Goal: Task Accomplishment & Management: Manage account settings

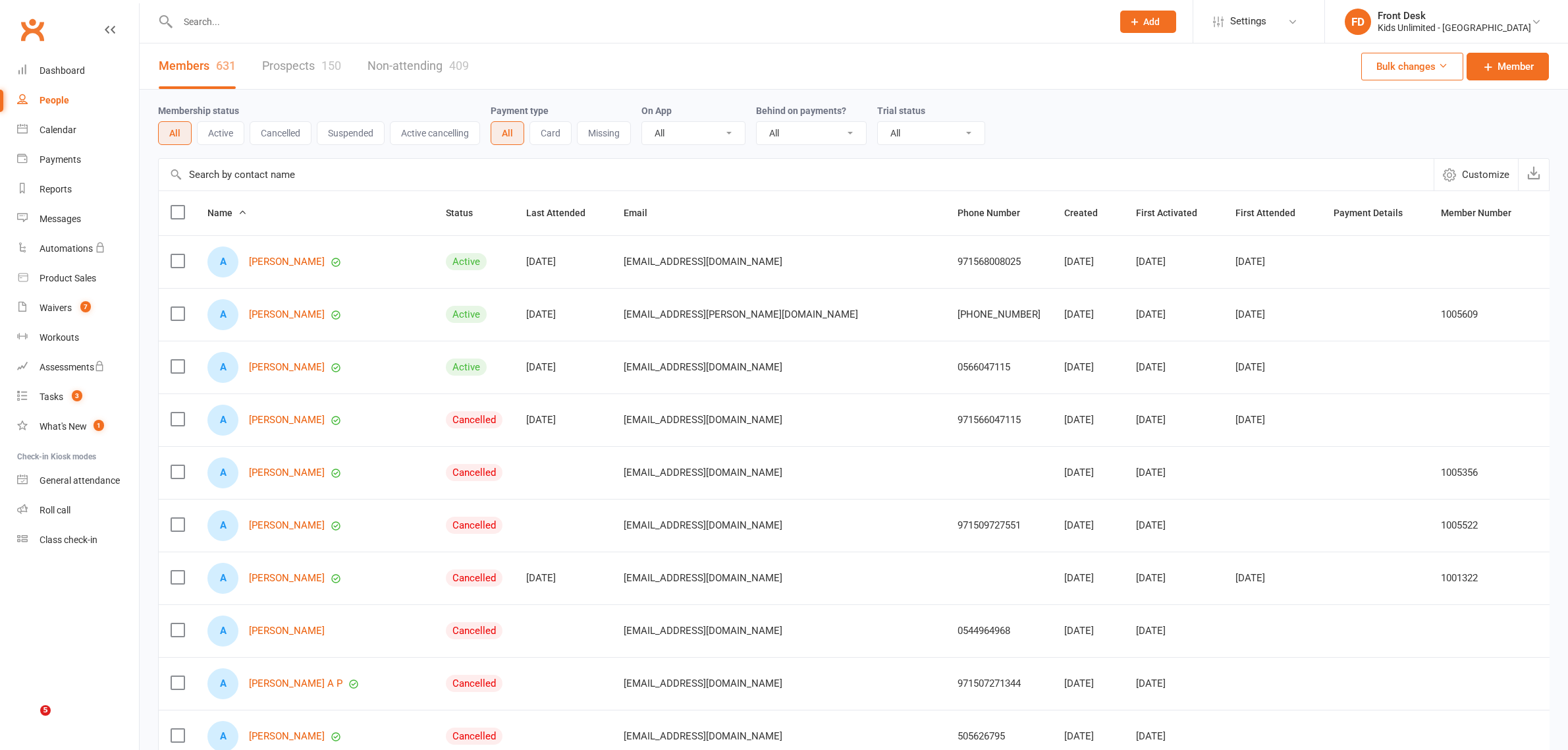
select select "100"
click at [68, 303] on div "Waivers" at bounding box center [55, 307] width 32 height 10
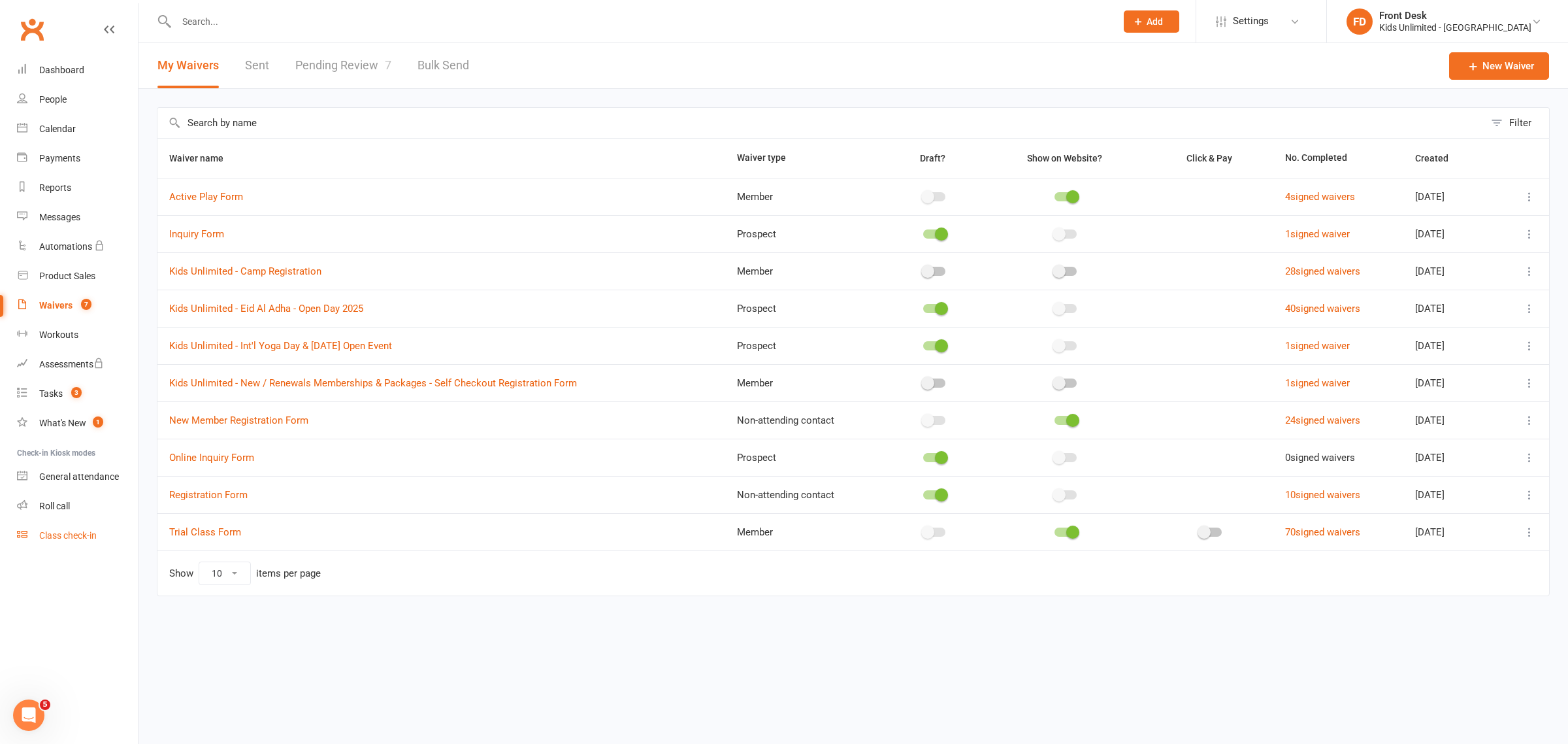
click at [65, 535] on div "Class check-in" at bounding box center [68, 535] width 57 height 10
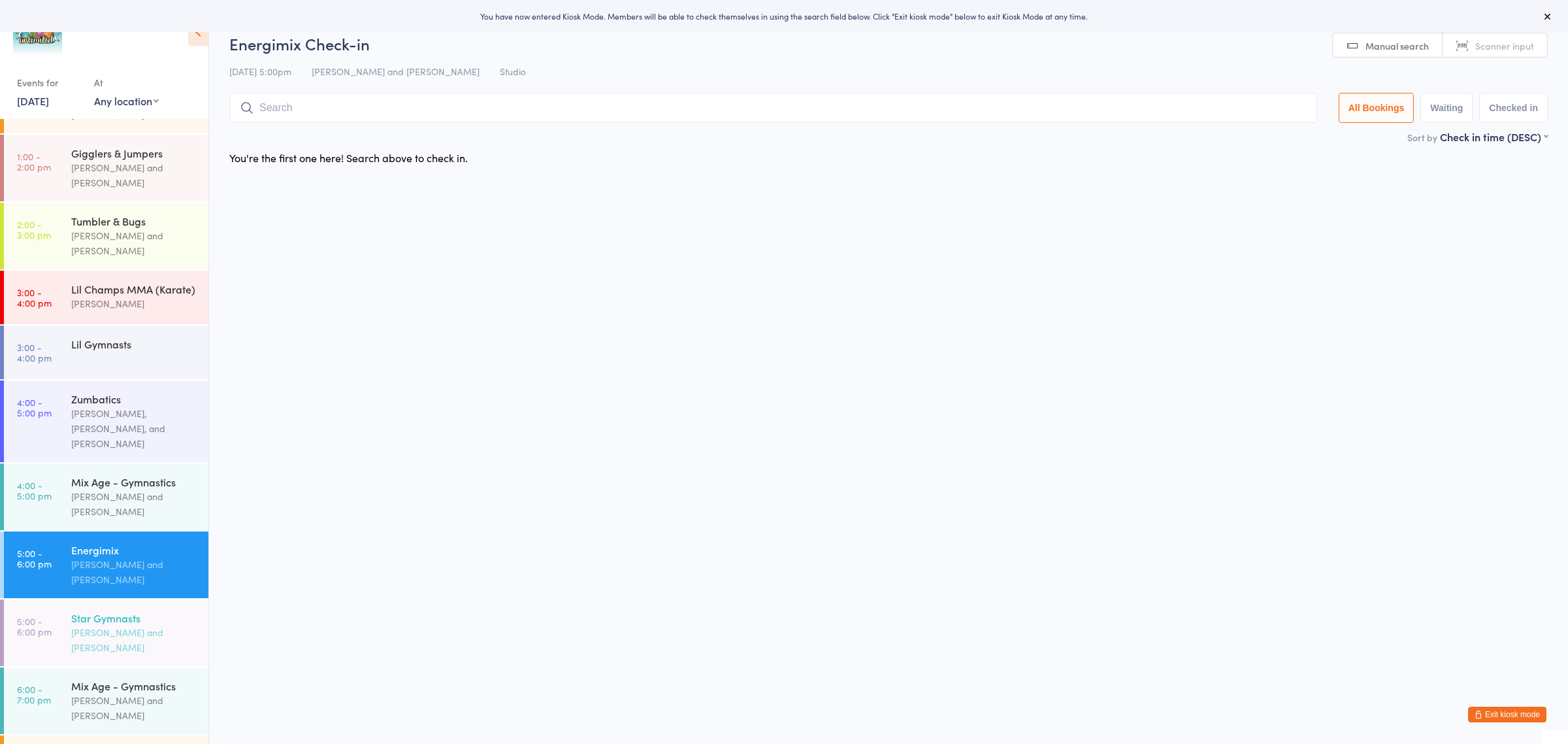
scroll to position [222, 0]
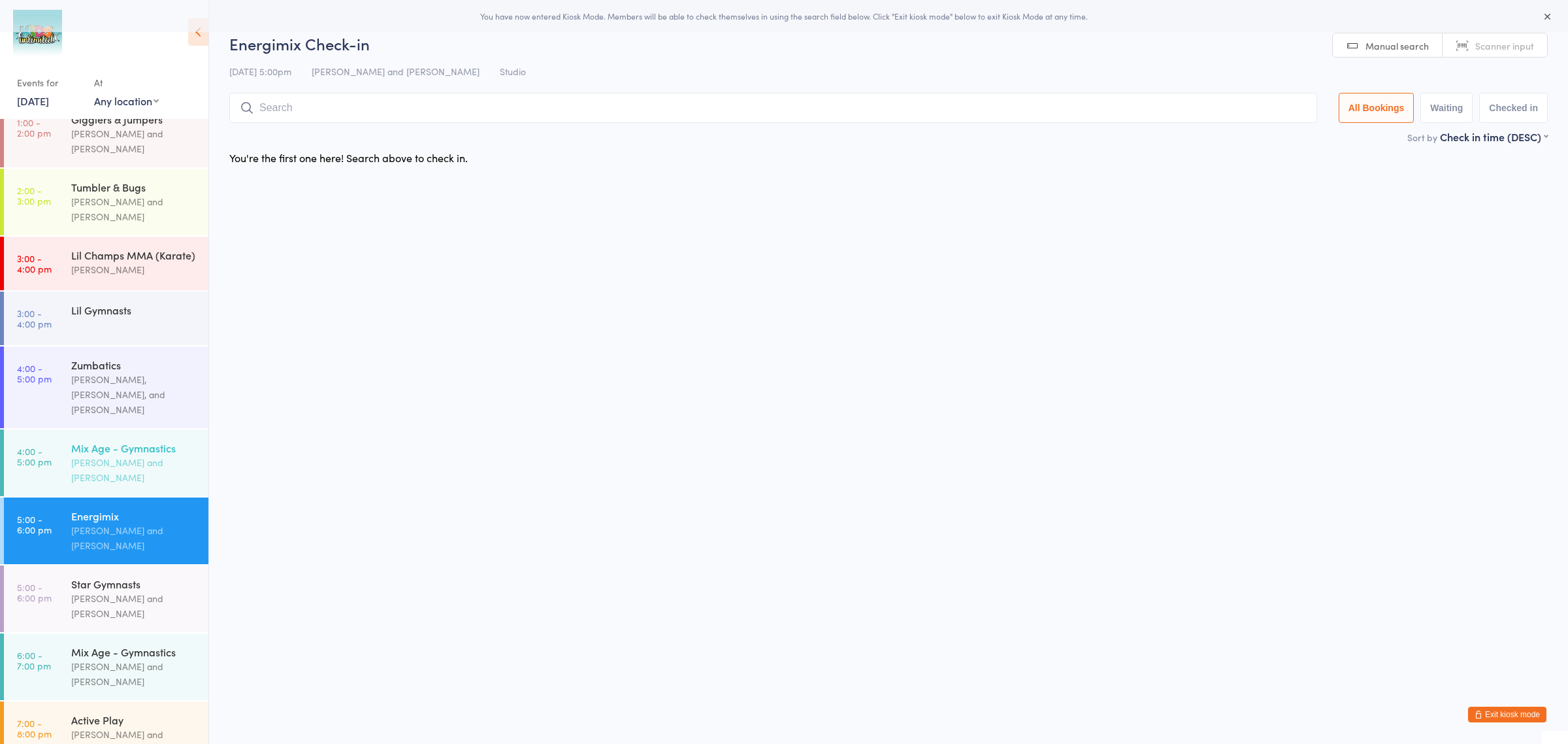
click at [133, 441] on div "Mix Age - Gymnastics" at bounding box center [134, 448] width 126 height 15
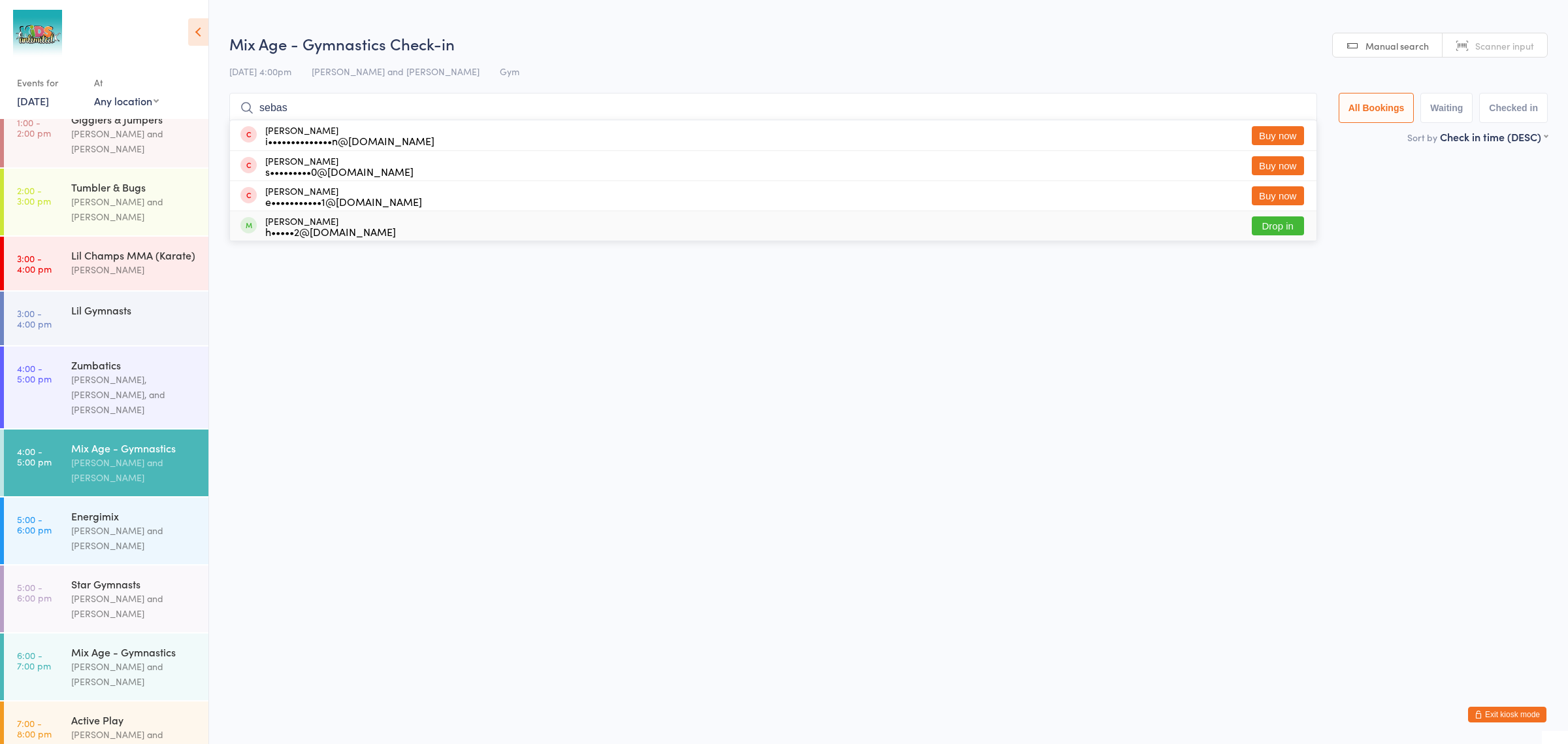
type input "sebas"
click at [306, 220] on div "[PERSON_NAME] Papanastasion h•••••2@[DOMAIN_NAME]" at bounding box center [330, 226] width 130 height 21
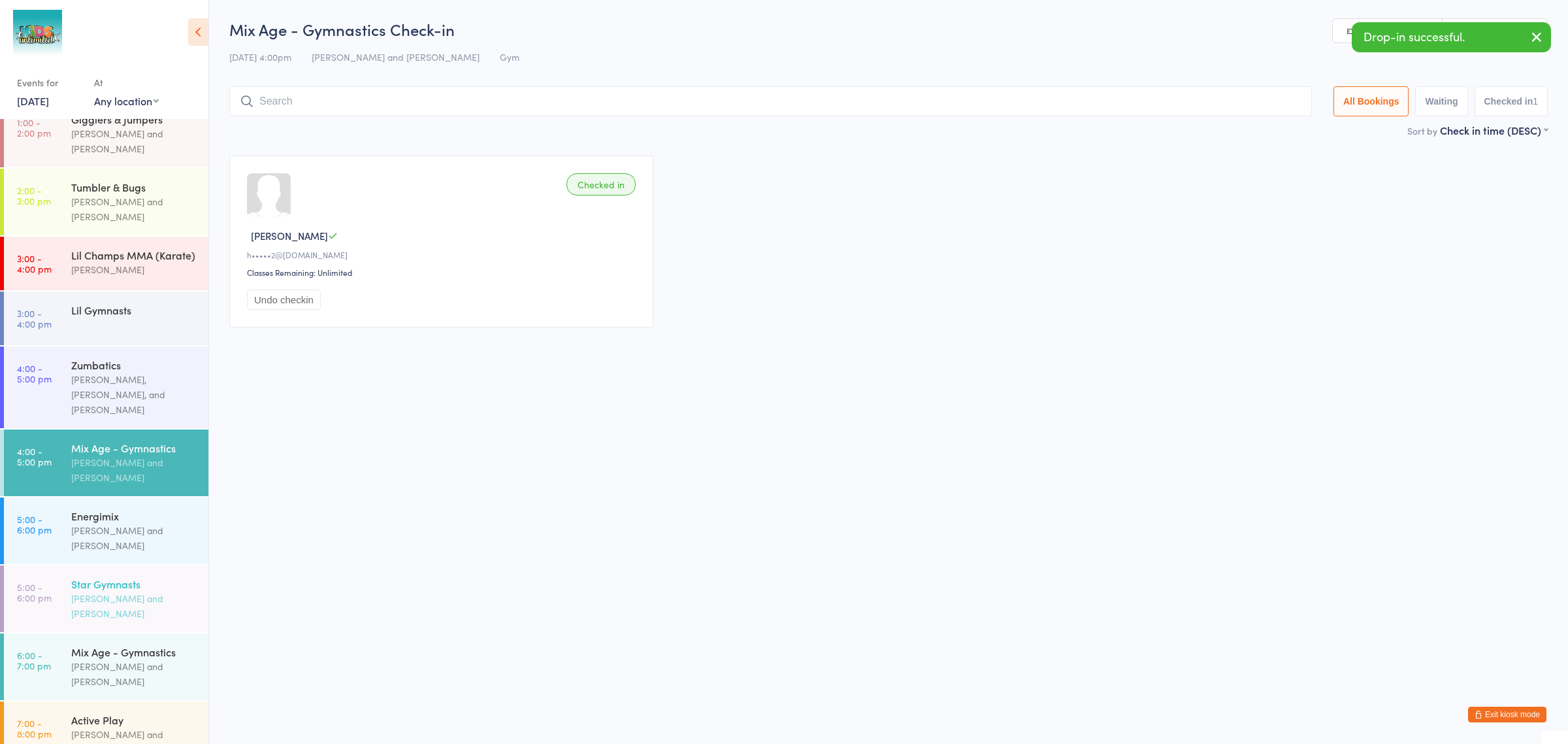
click at [121, 591] on div "[PERSON_NAME] and [PERSON_NAME]" at bounding box center [134, 606] width 126 height 30
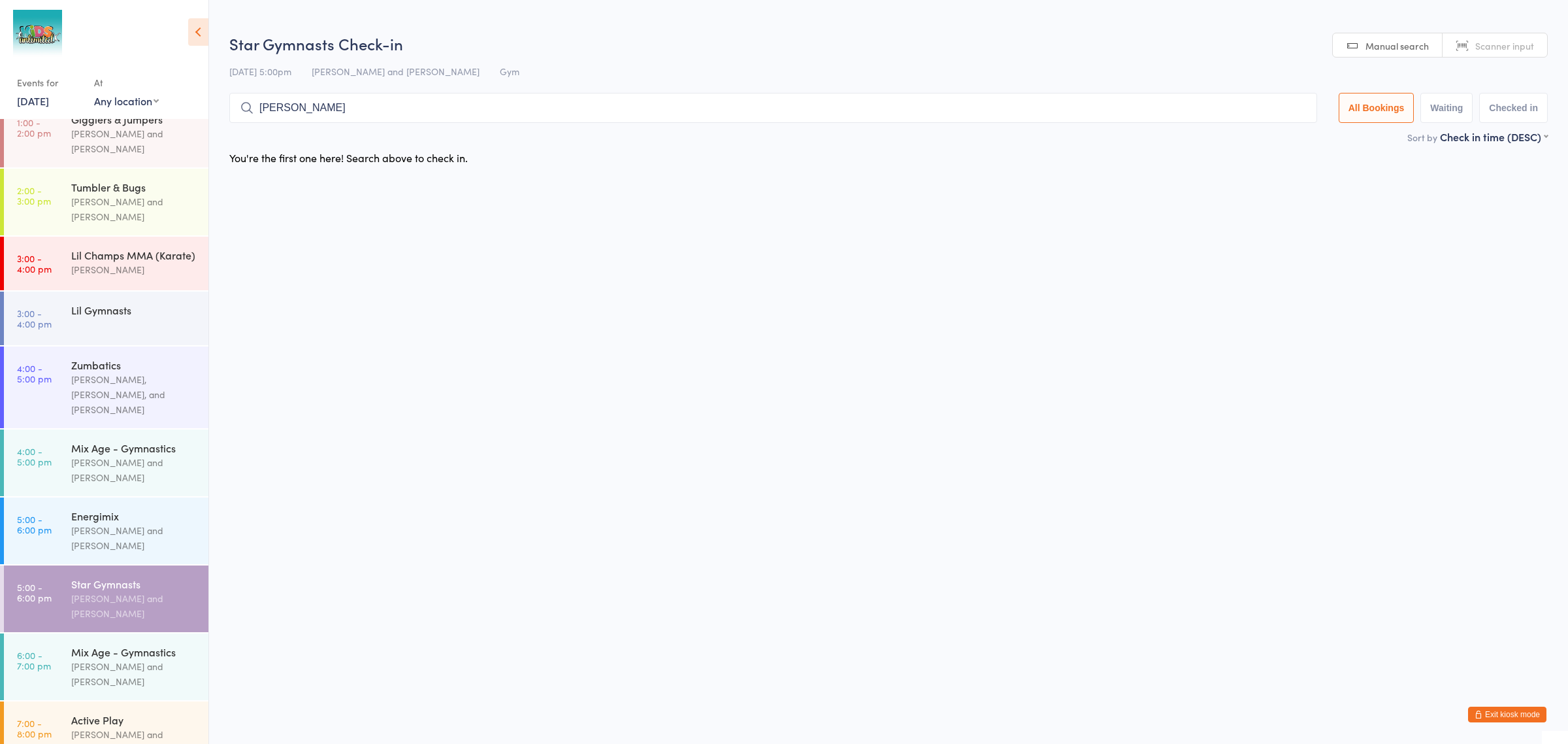
type input "[PERSON_NAME]"
type input "layan"
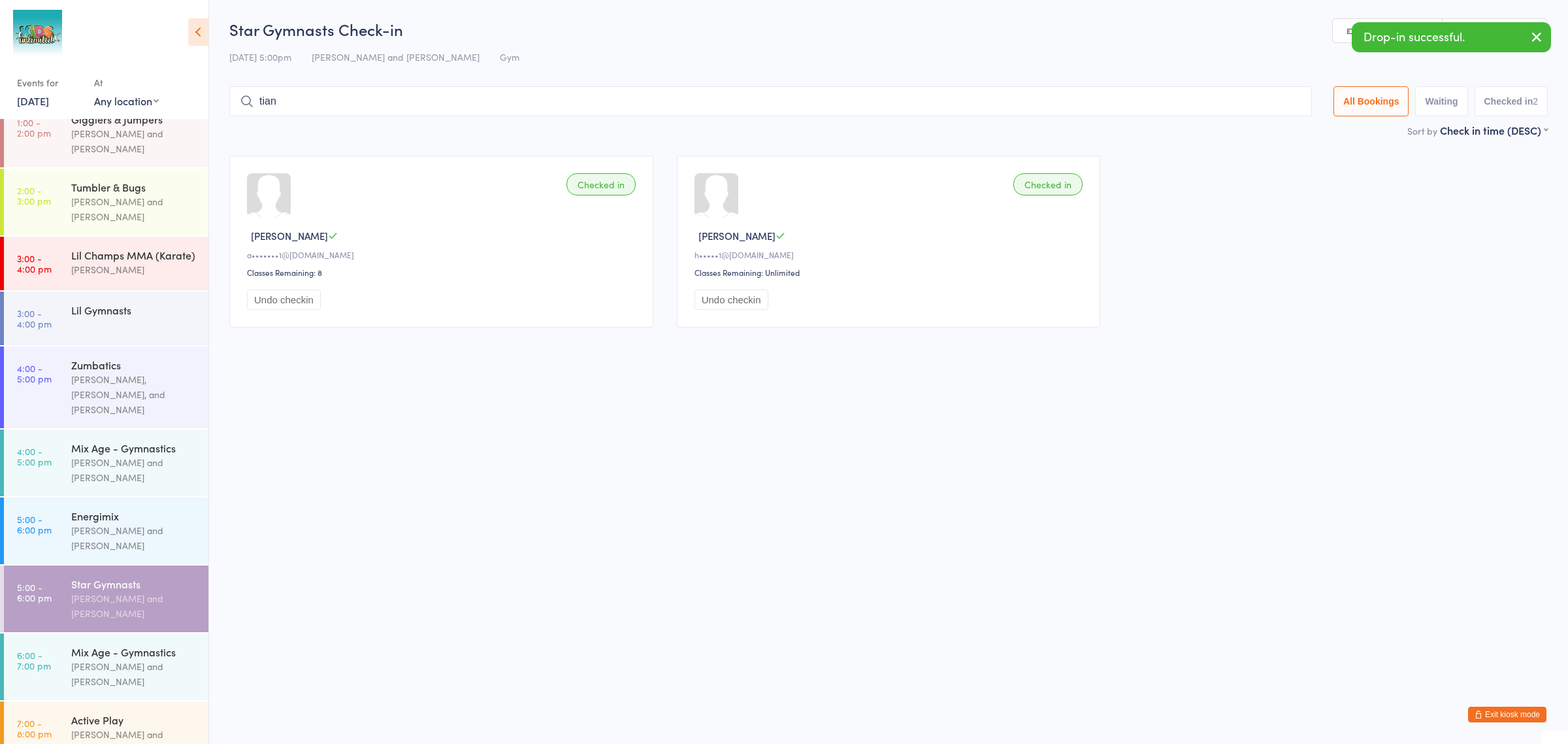
type input "tiana"
type input "[PERSON_NAME]"
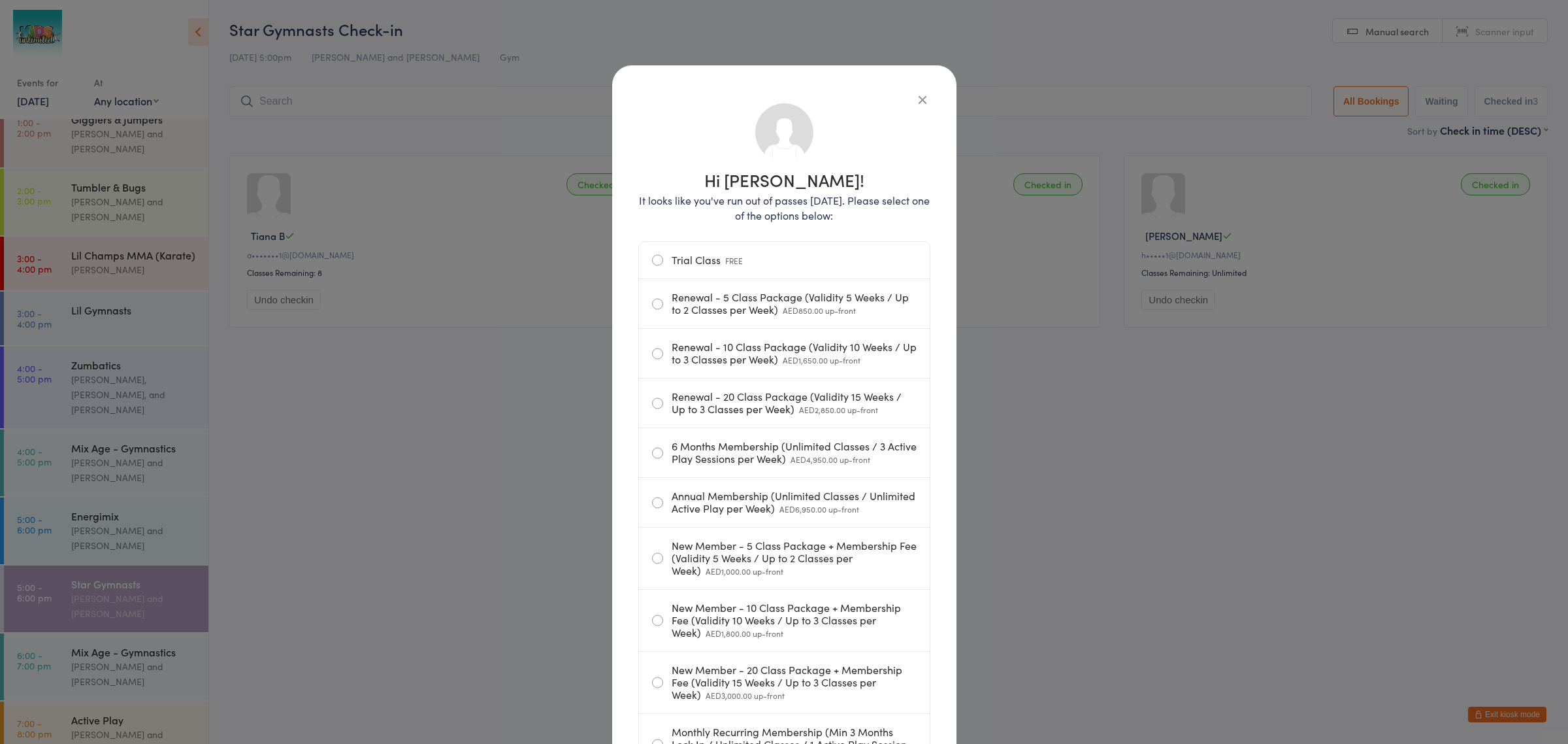
click at [915, 100] on icon "button" at bounding box center [922, 99] width 15 height 15
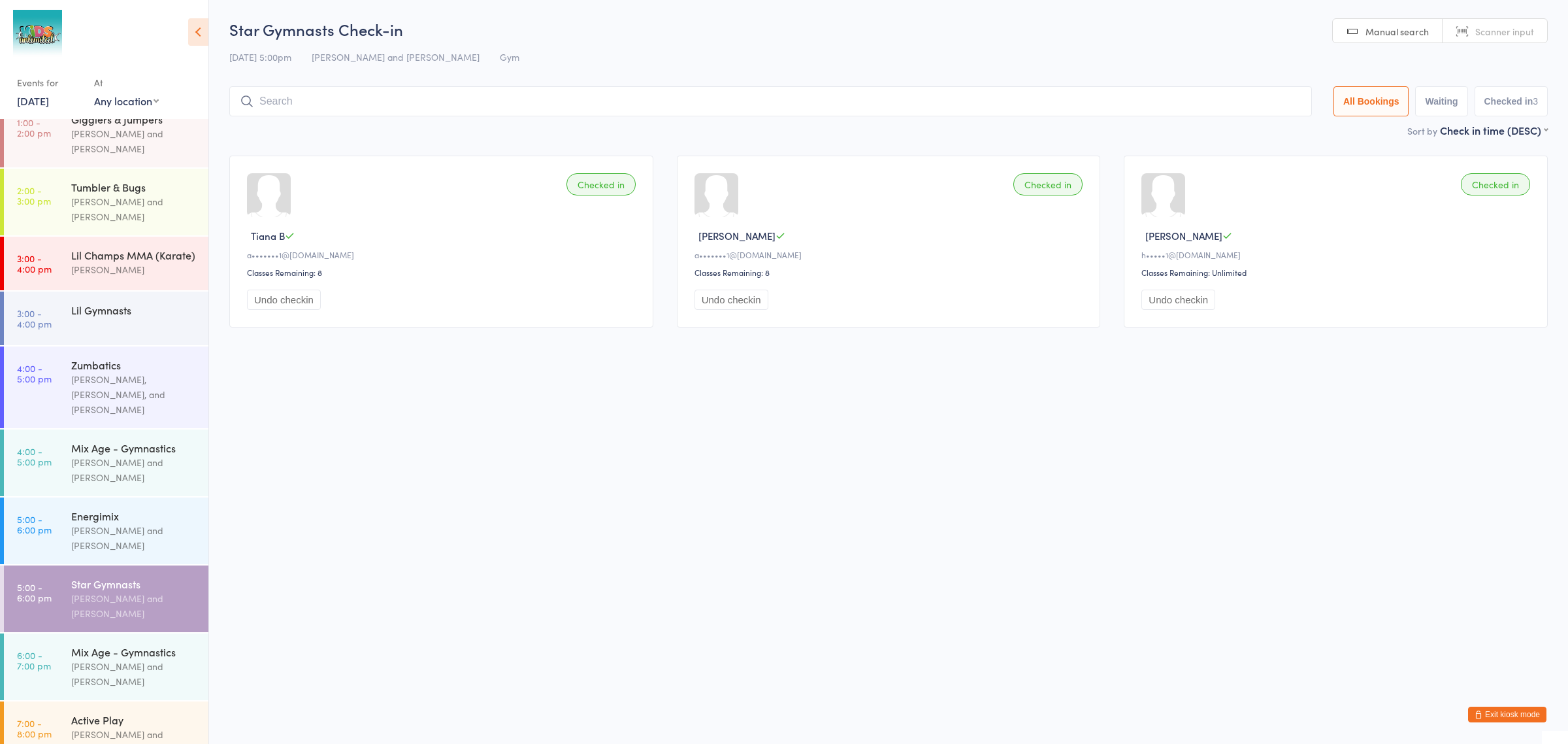
drag, startPoint x: 1527, startPoint y: 710, endPoint x: 1510, endPoint y: 713, distance: 17.3
click at [1527, 710] on button "Exit kiosk mode" at bounding box center [1507, 715] width 78 height 16
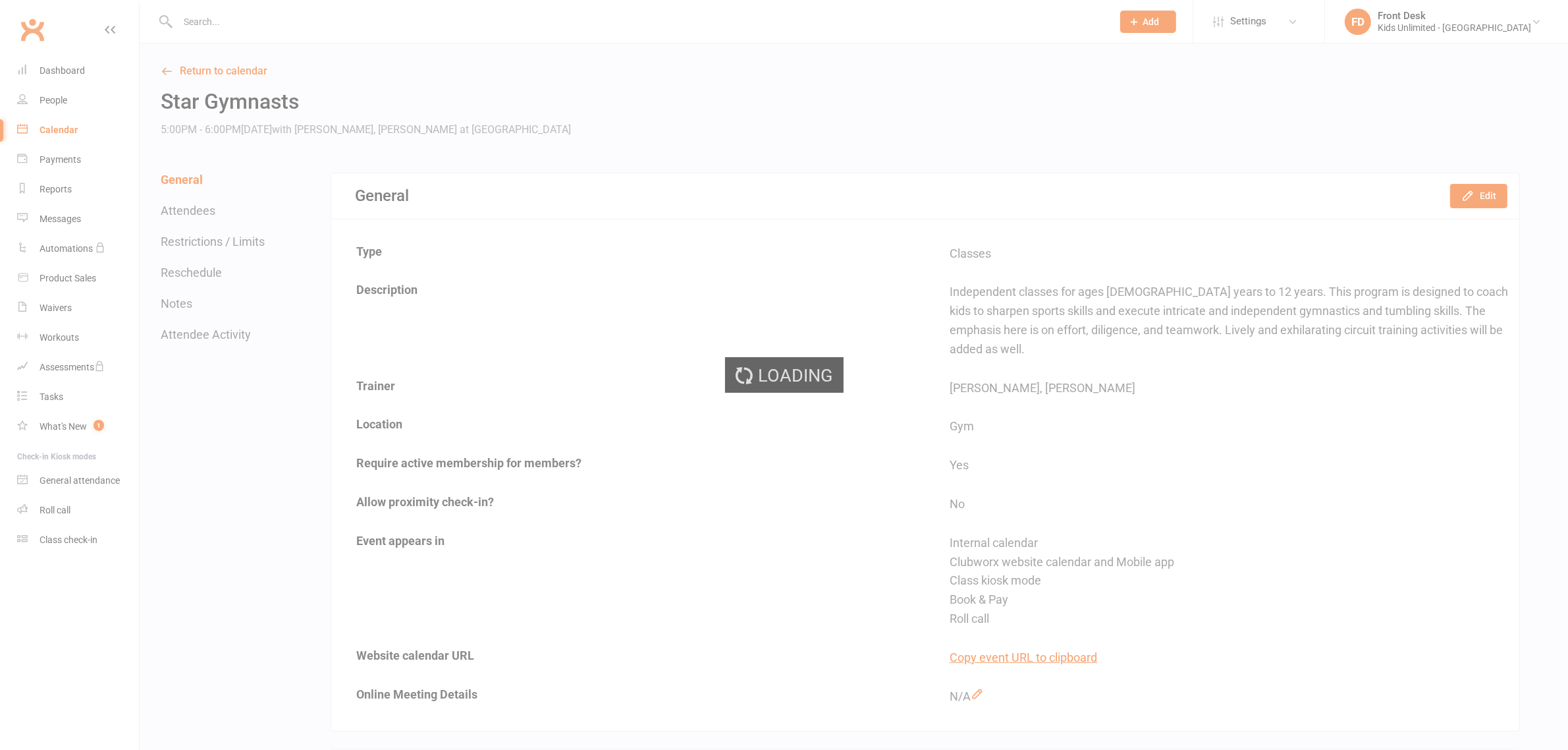
click at [329, 15] on div "Loading" at bounding box center [784, 375] width 1568 height 750
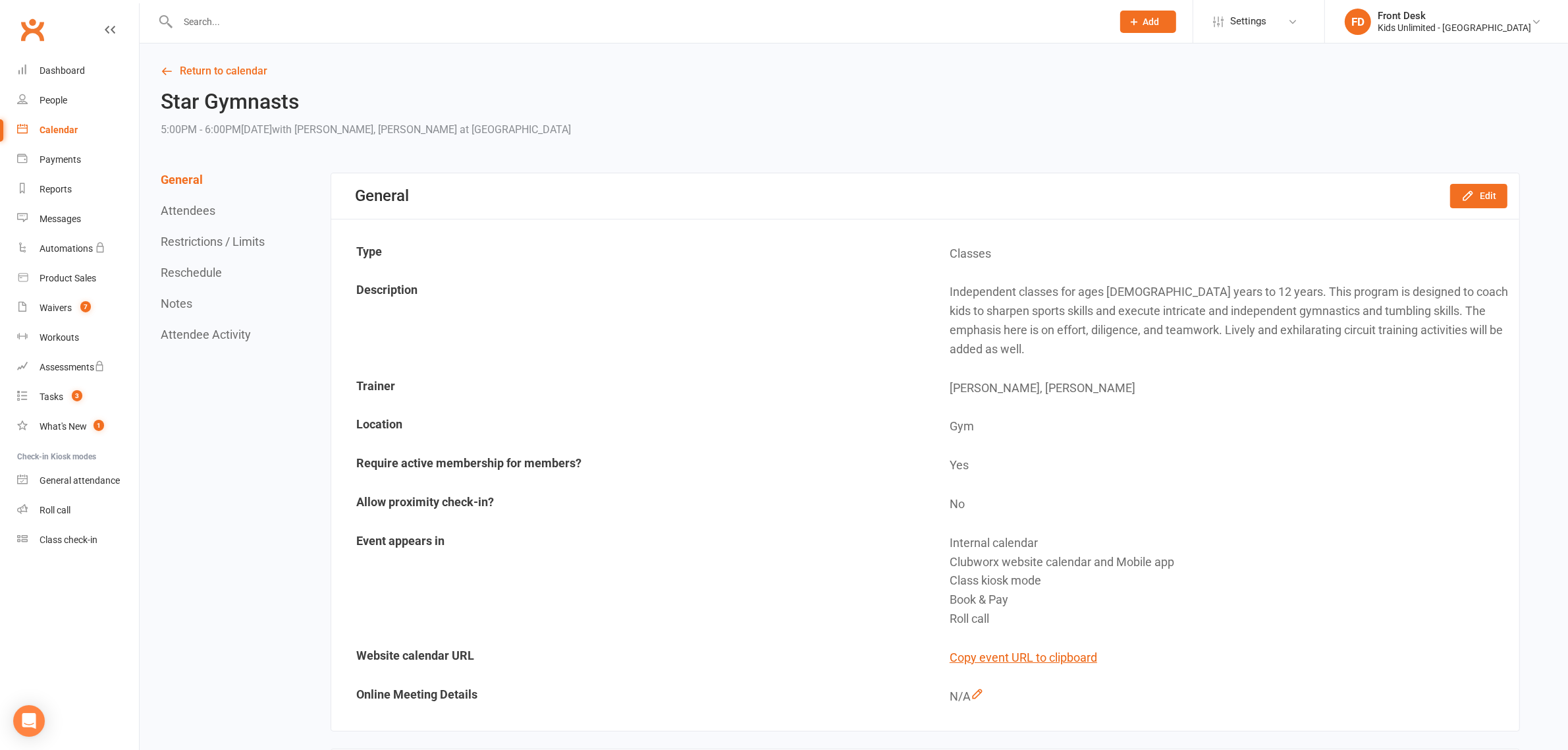
click at [336, 23] on input "text" at bounding box center [638, 22] width 929 height 19
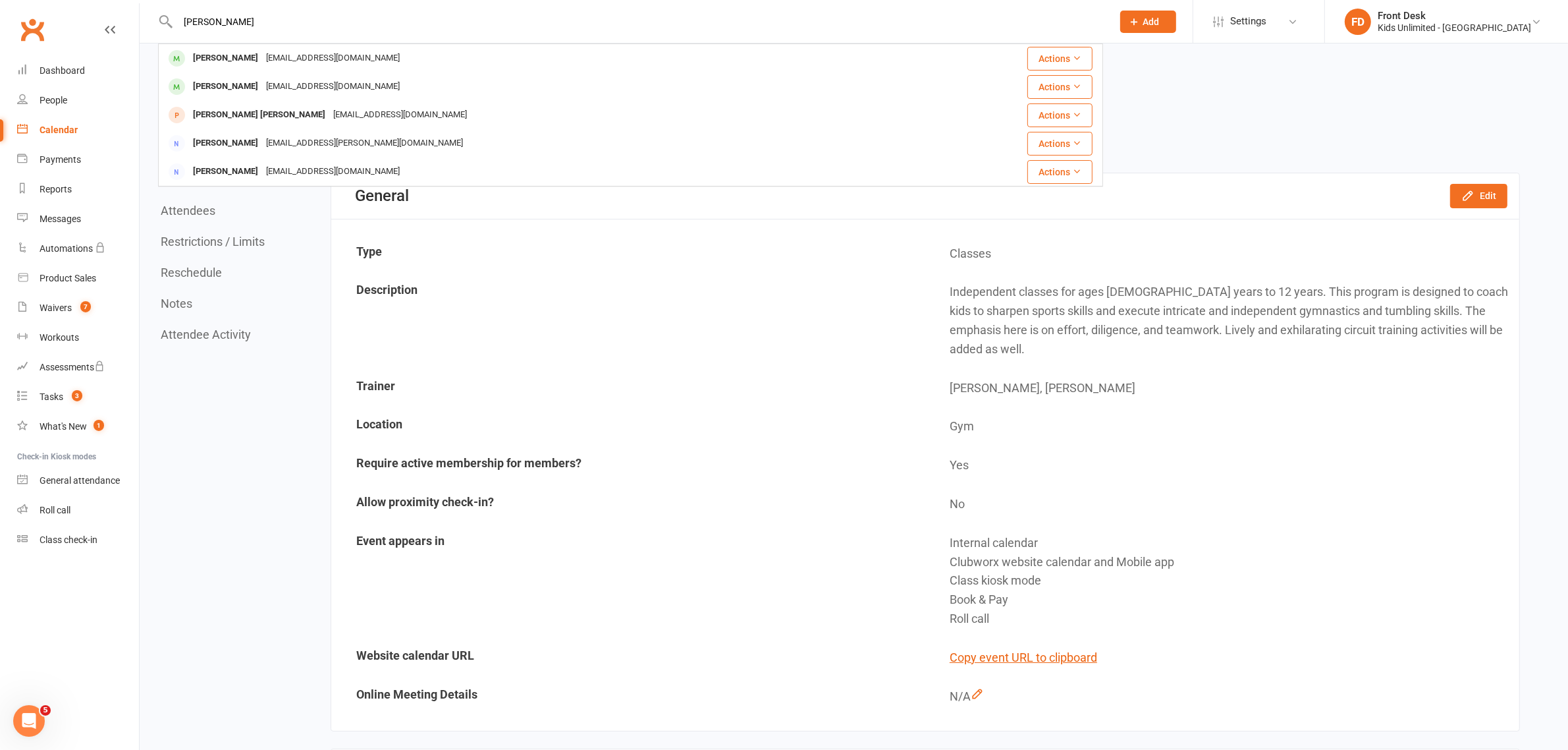
type input "sidhart"
click at [205, 60] on div "Sidharth Mundhwa" at bounding box center [226, 58] width 73 height 19
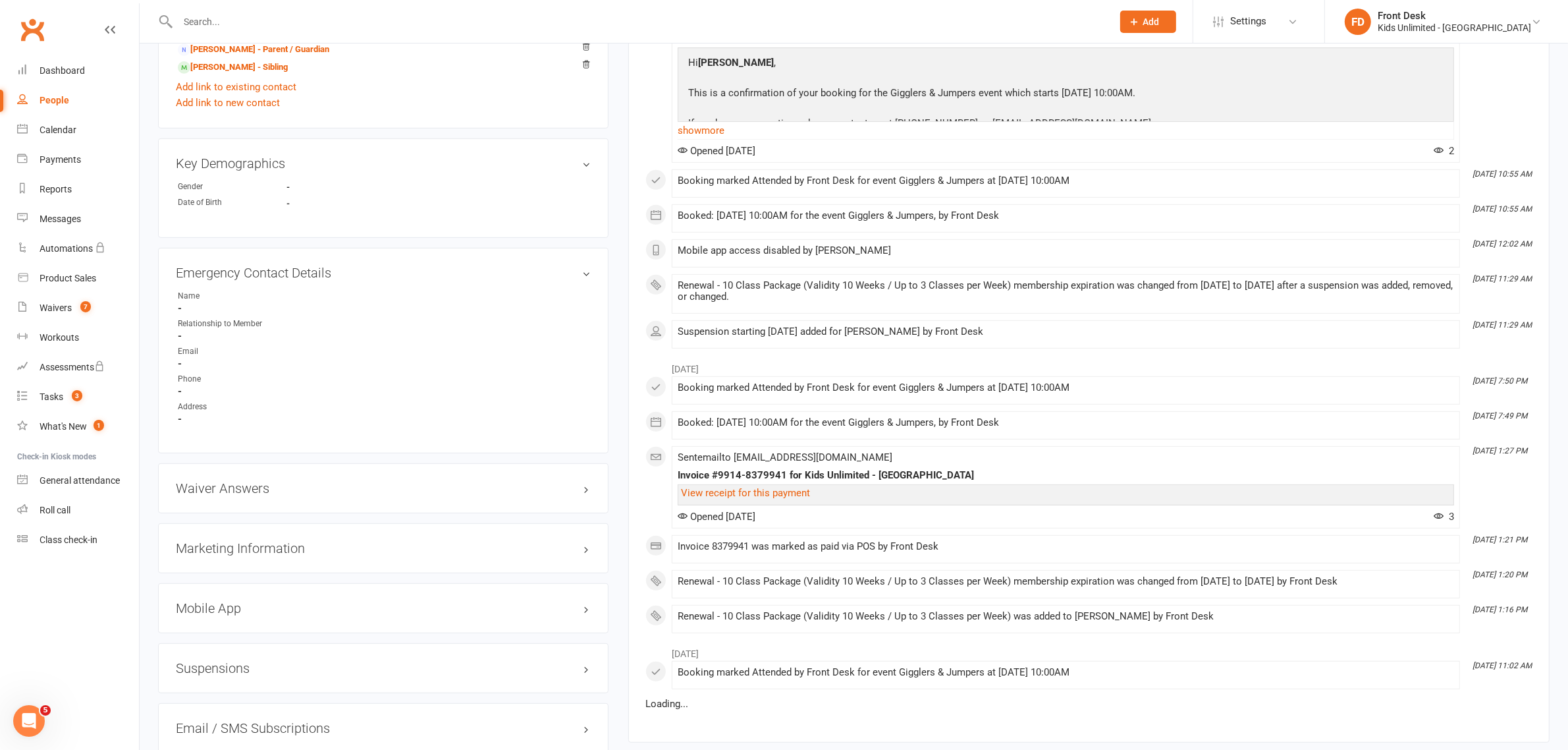
scroll to position [741, 0]
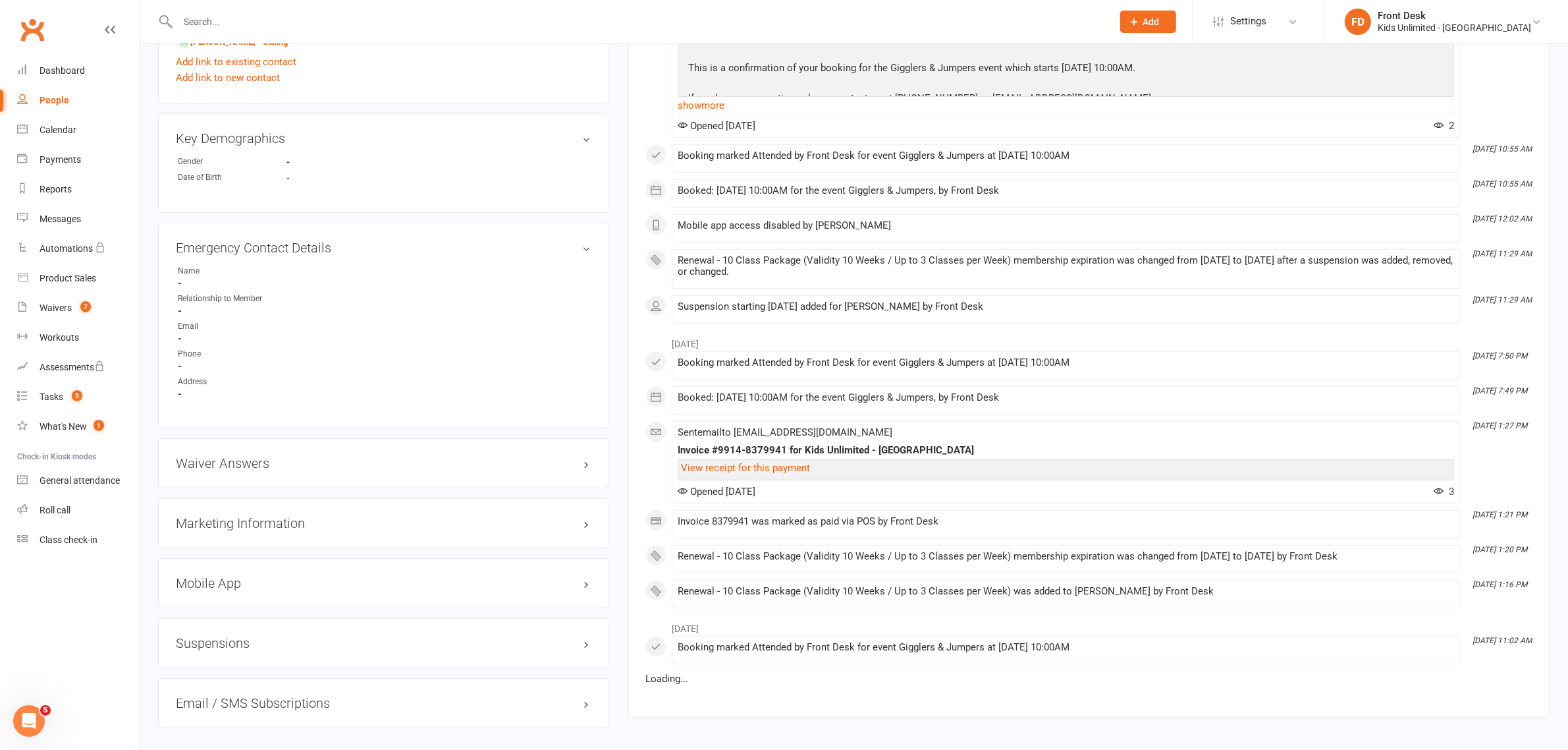
click at [228, 471] on div "Waiver Answers edit" at bounding box center [383, 463] width 450 height 50
click at [232, 466] on h3 "Waiver Answers edit" at bounding box center [383, 463] width 415 height 15
click at [235, 491] on link "show blank answers" at bounding box center [220, 488] width 90 height 12
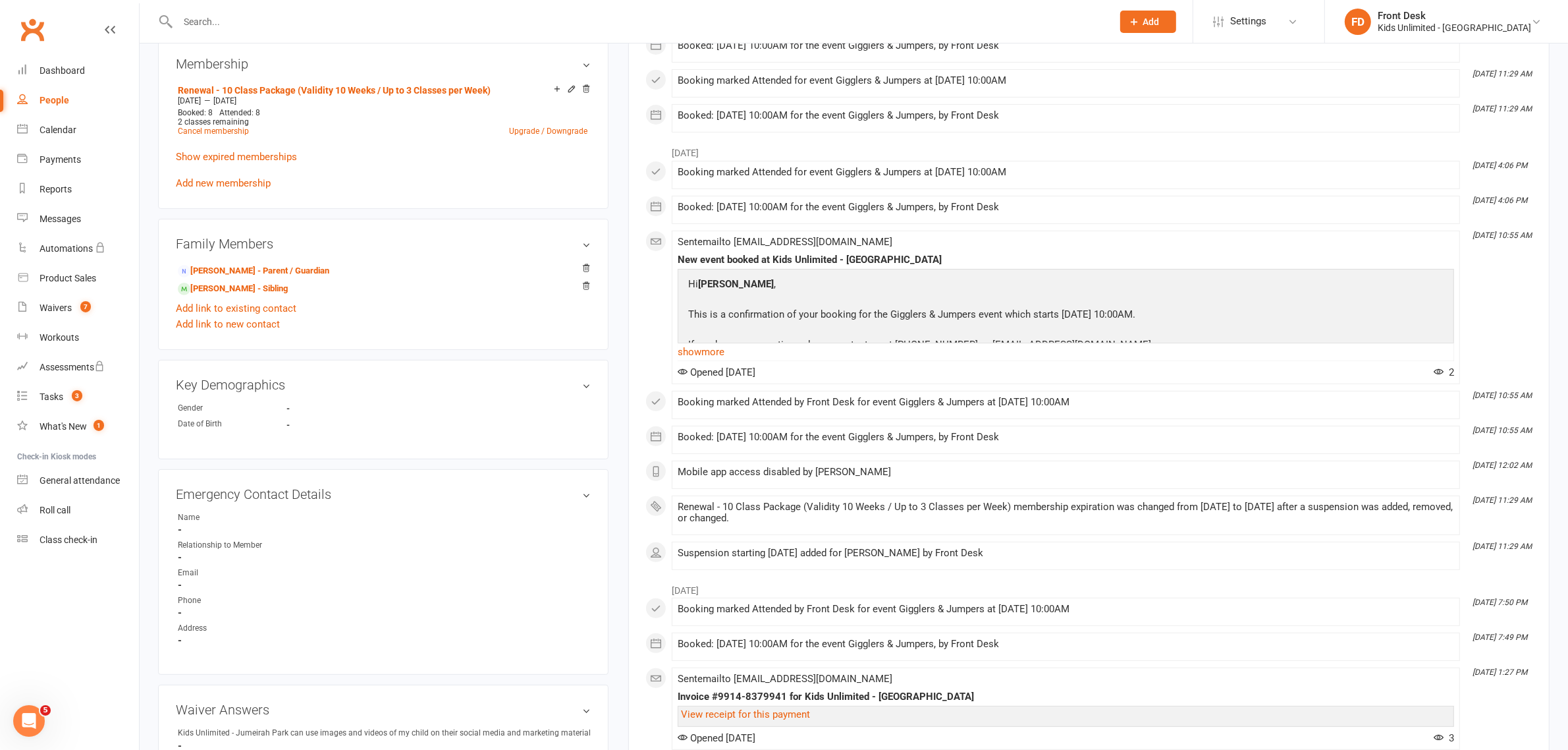
scroll to position [329, 0]
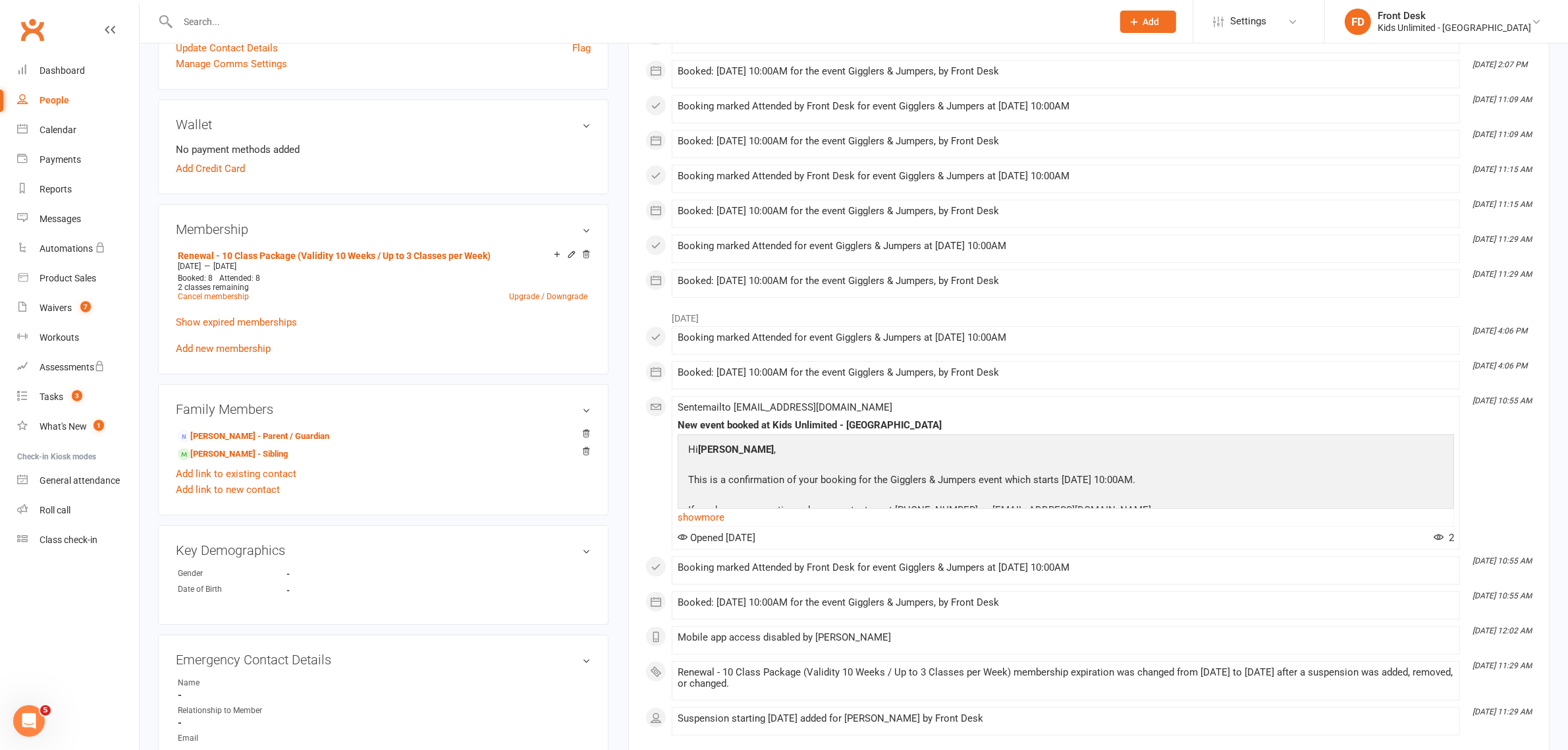
click at [252, 27] on input "text" at bounding box center [638, 22] width 929 height 19
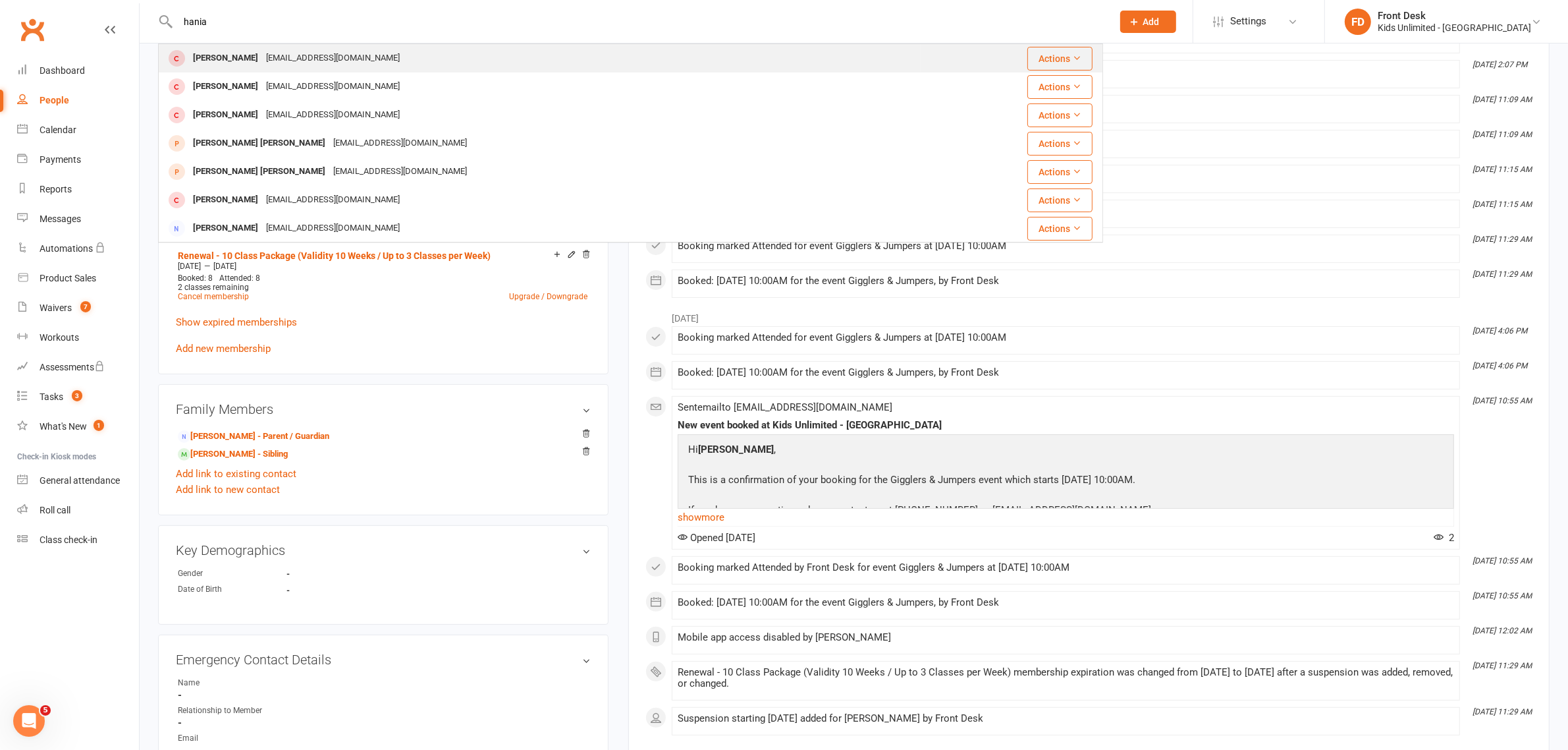
type input "hania"
click at [227, 58] on div "Hania Mufti" at bounding box center [226, 58] width 73 height 19
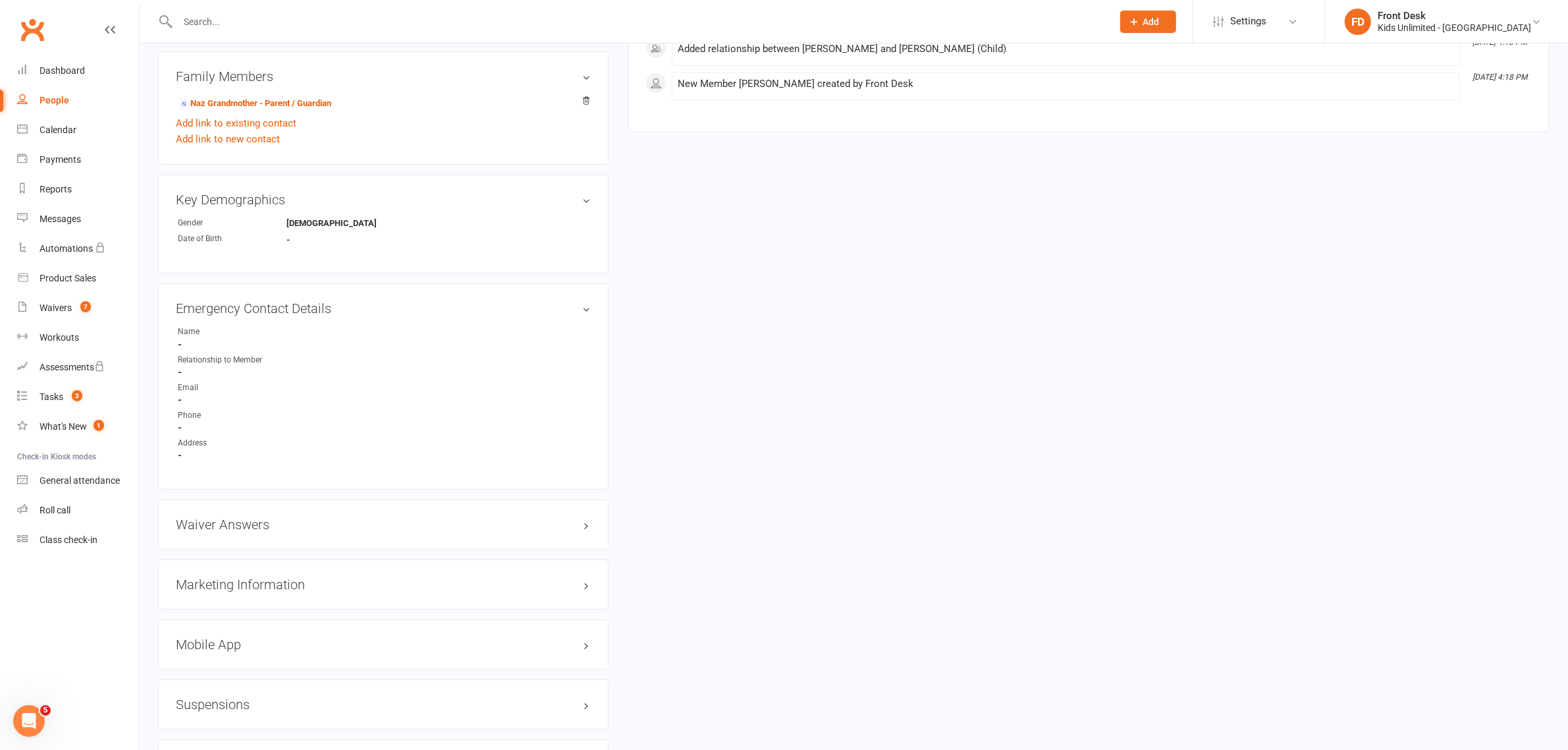
scroll to position [658, 0]
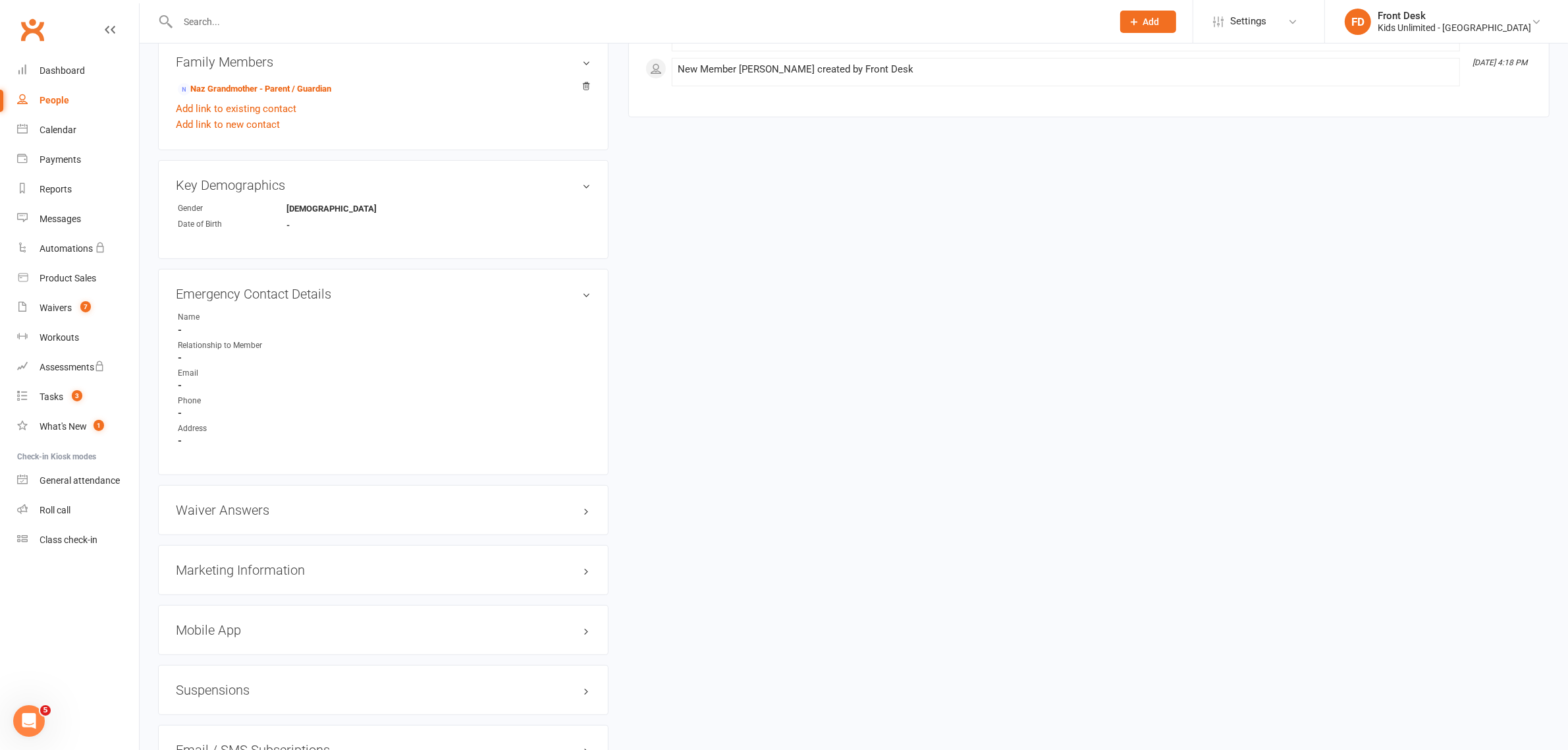
click at [260, 516] on div "Waiver Answers edit" at bounding box center [383, 510] width 450 height 50
click at [260, 508] on h3 "Waiver Answers edit" at bounding box center [383, 510] width 415 height 15
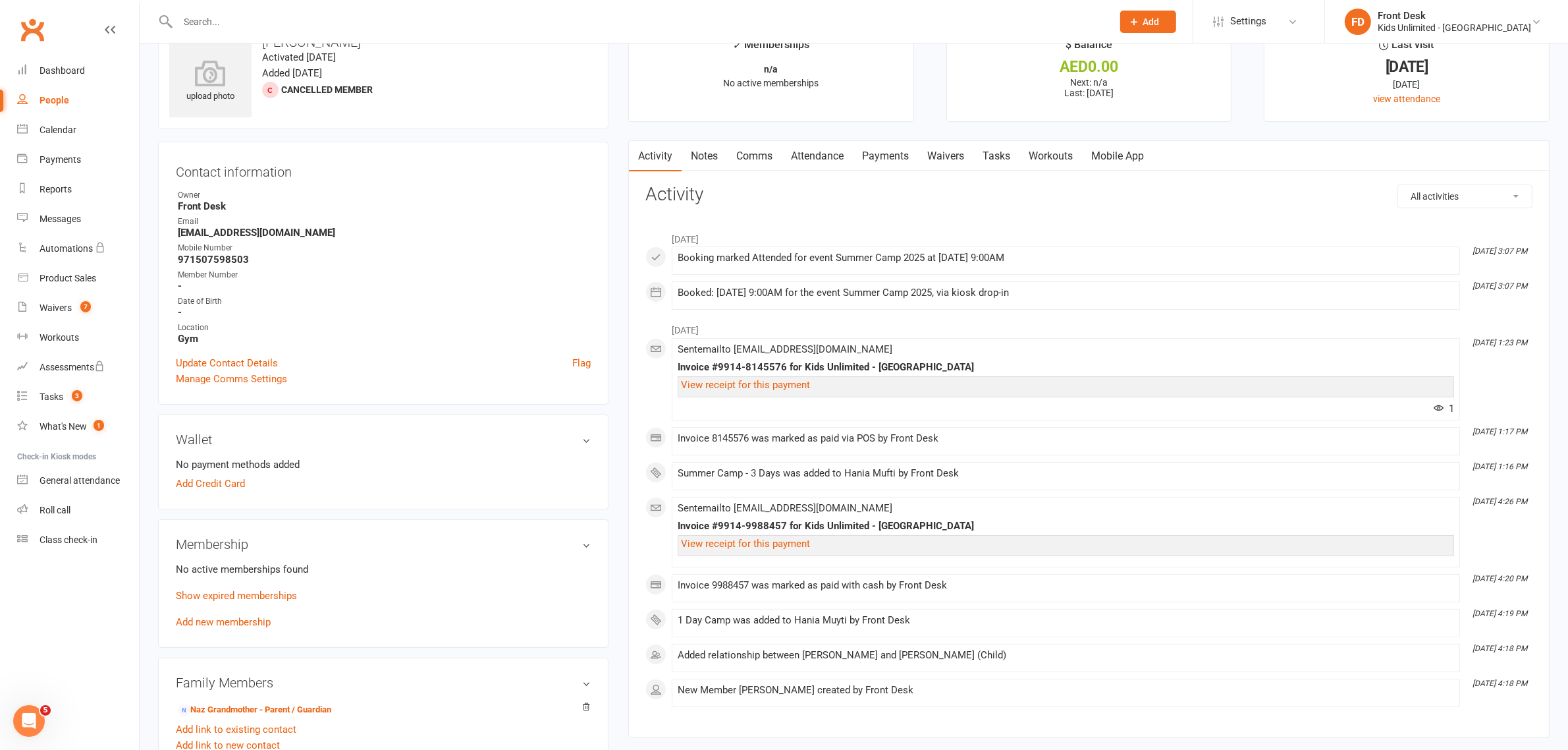
scroll to position [0, 0]
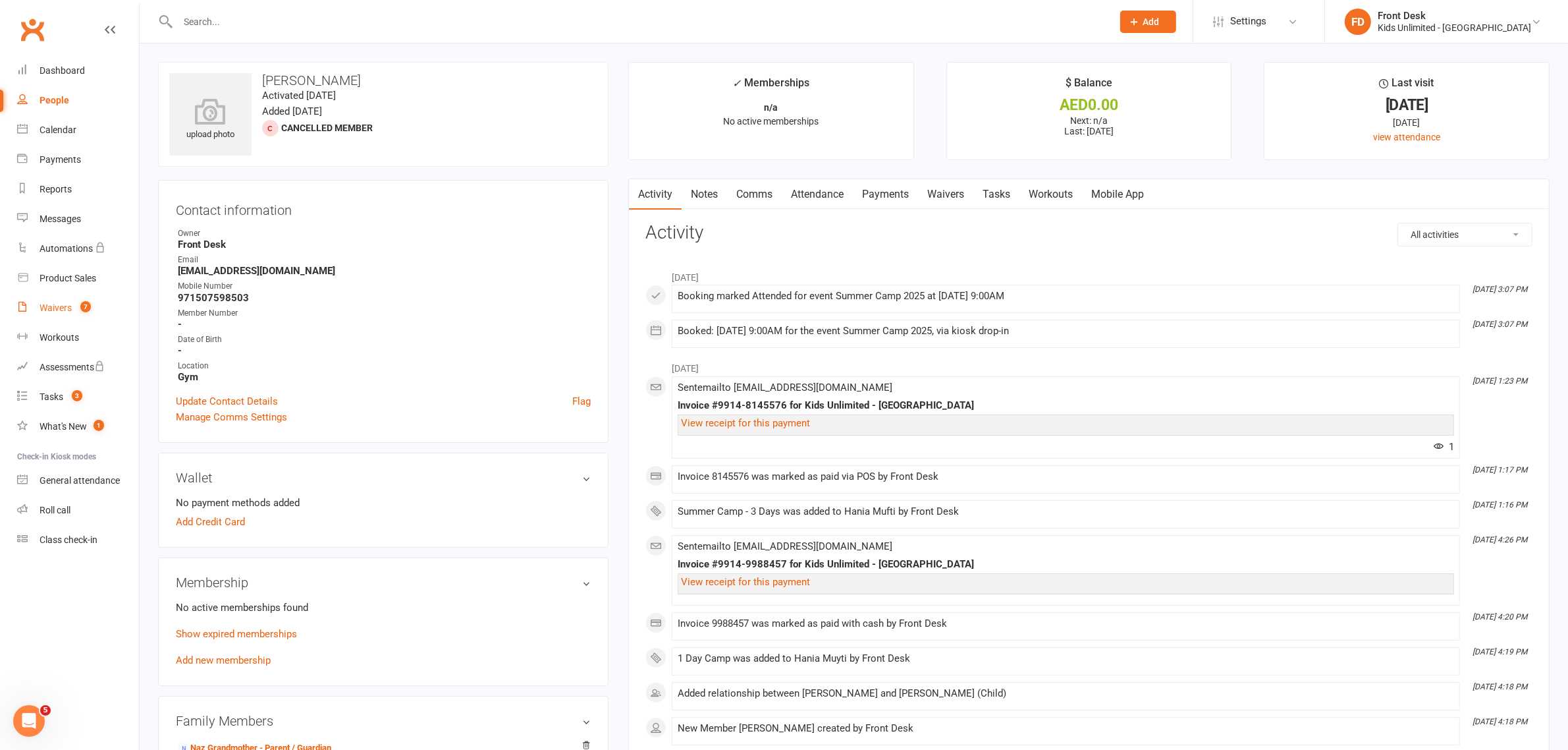
click at [53, 307] on div "Waivers" at bounding box center [55, 307] width 32 height 10
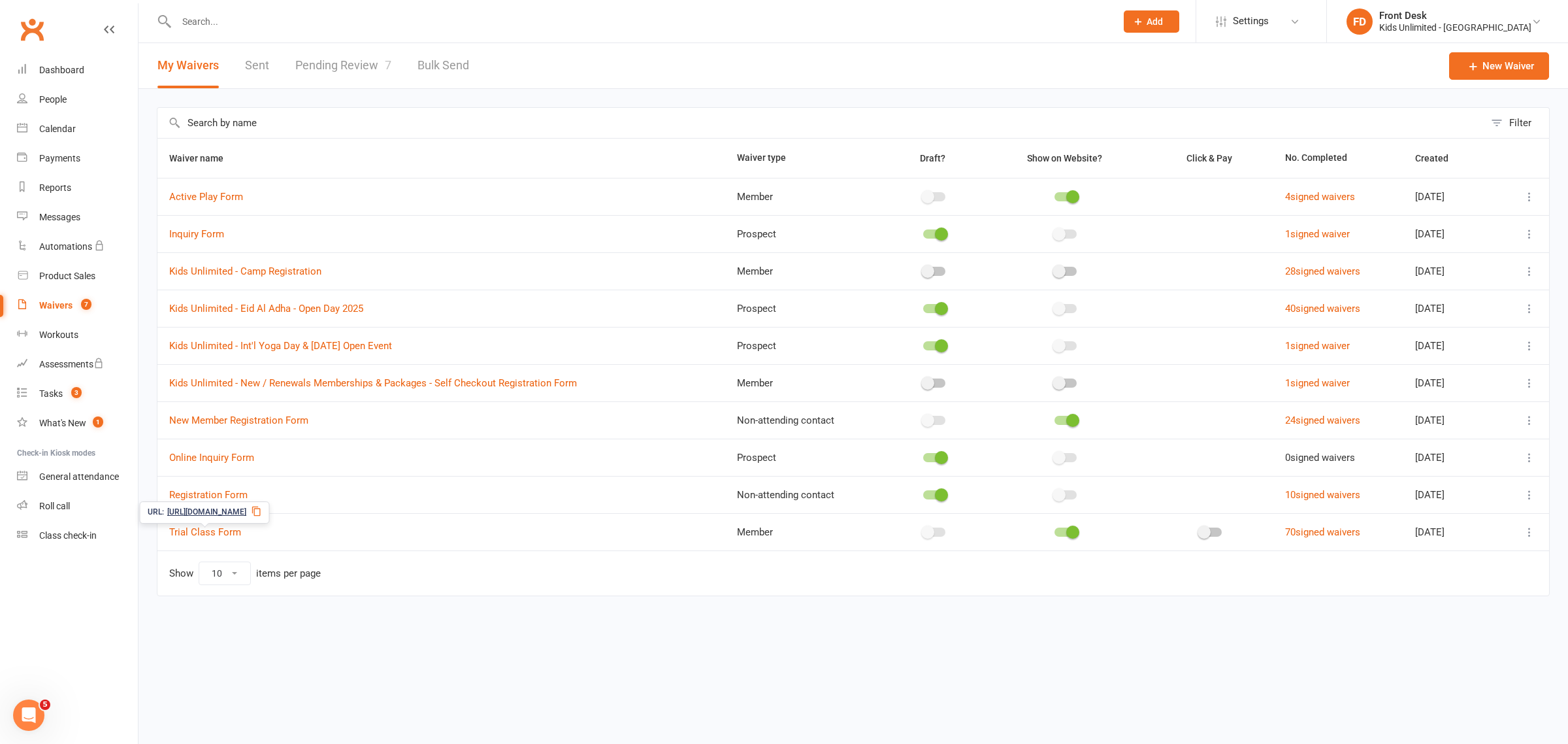
click at [262, 514] on icon at bounding box center [256, 510] width 10 height 10
click at [325, 69] on link "Pending Review 7" at bounding box center [344, 66] width 96 height 45
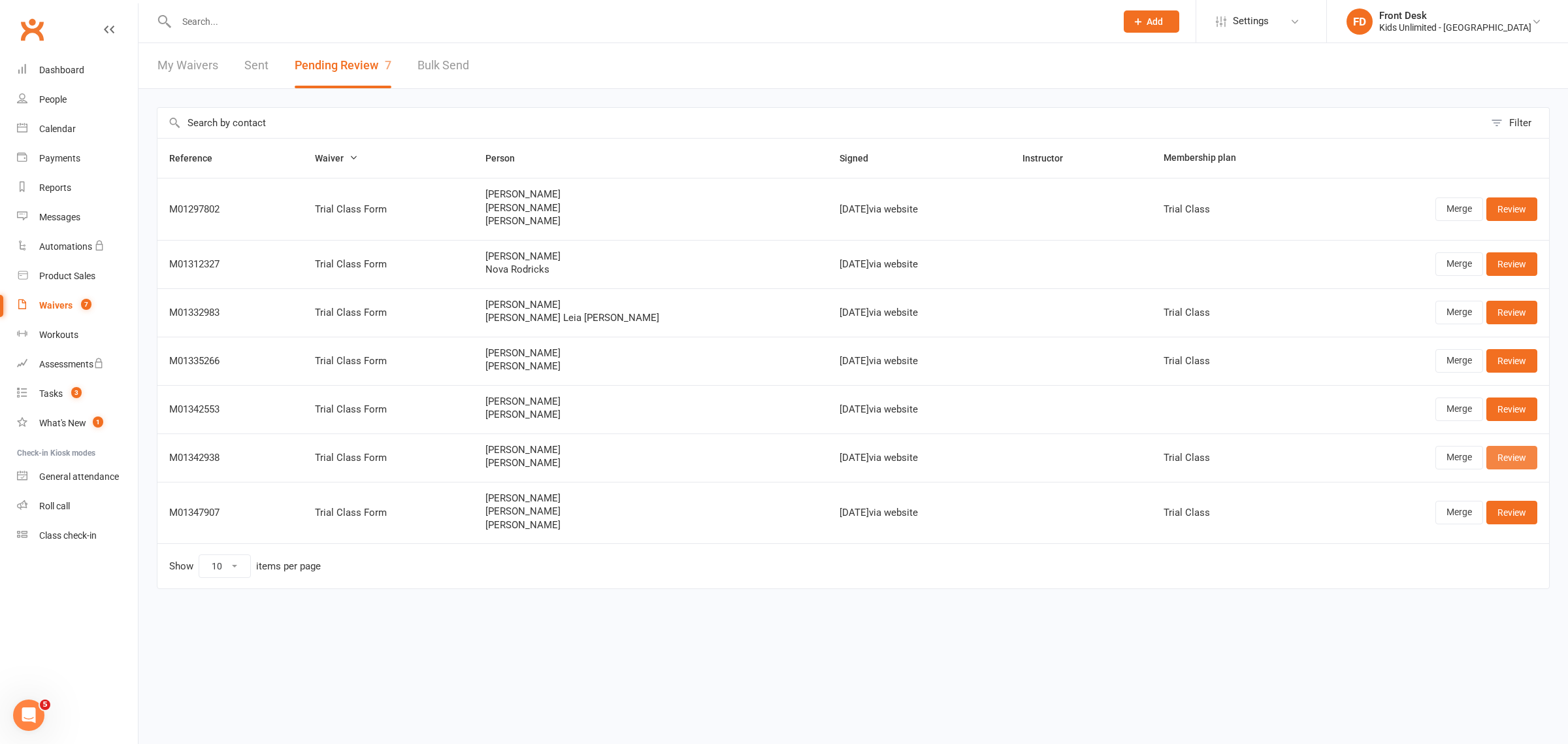
click at [1499, 459] on link "Review" at bounding box center [1511, 457] width 51 height 23
